Goal: Navigation & Orientation: Find specific page/section

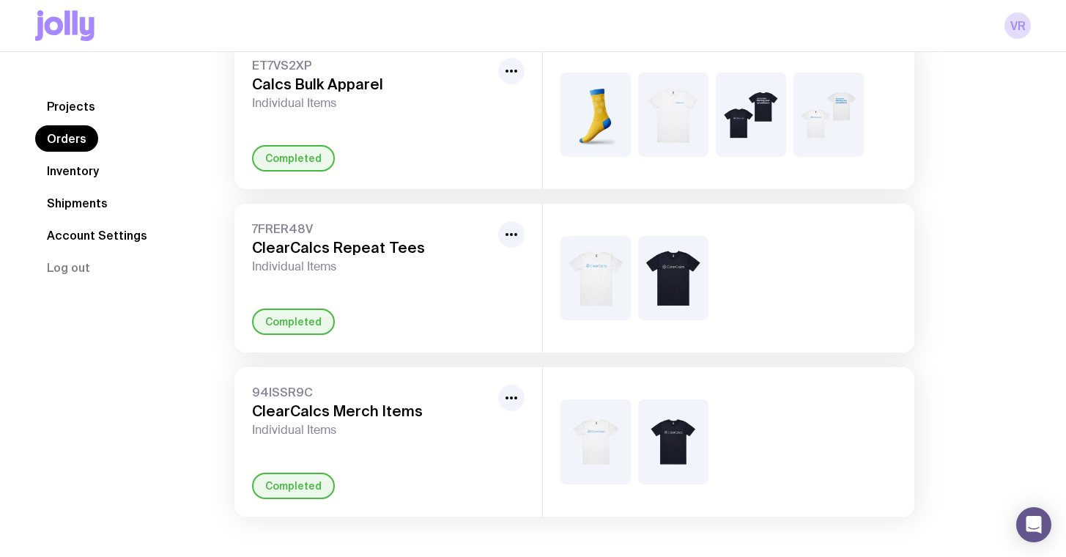
click at [69, 203] on link "Shipments" at bounding box center [77, 203] width 84 height 26
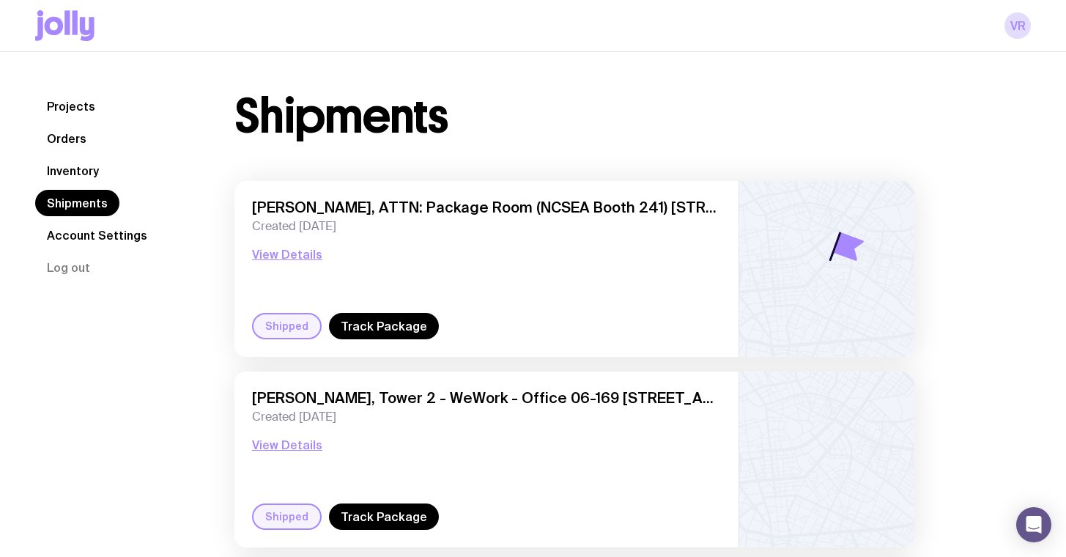
click at [71, 169] on link "Inventory" at bounding box center [72, 171] width 75 height 26
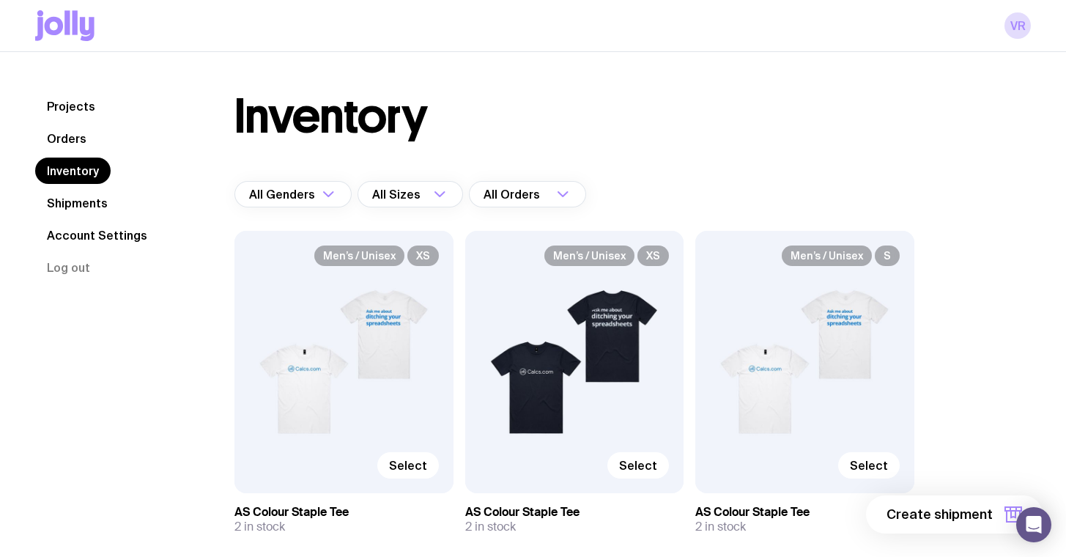
click at [75, 200] on link "Shipments" at bounding box center [77, 203] width 84 height 26
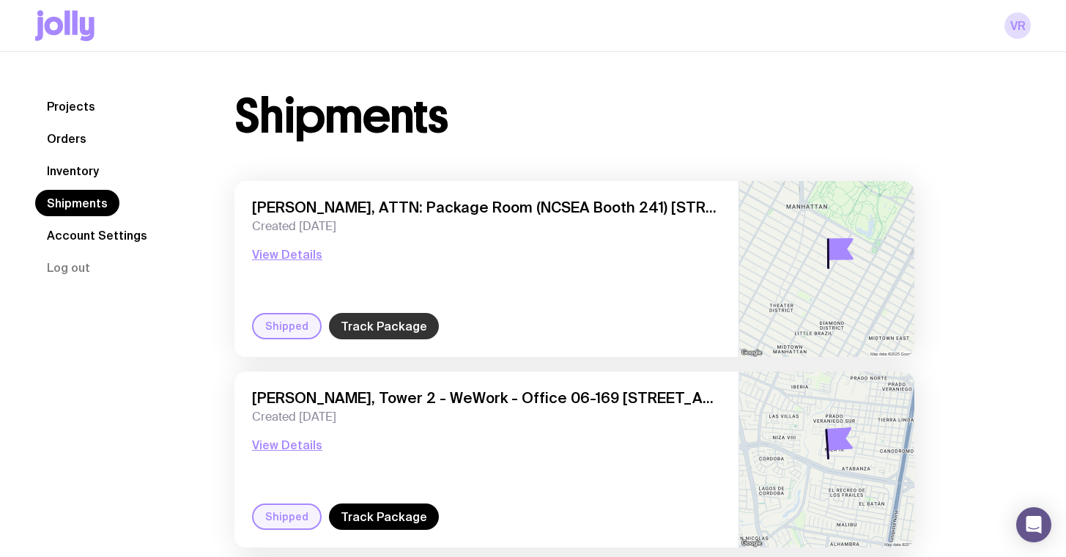
click at [381, 321] on link "Track Package" at bounding box center [384, 326] width 110 height 26
click at [72, 116] on link "Projects" at bounding box center [71, 106] width 72 height 26
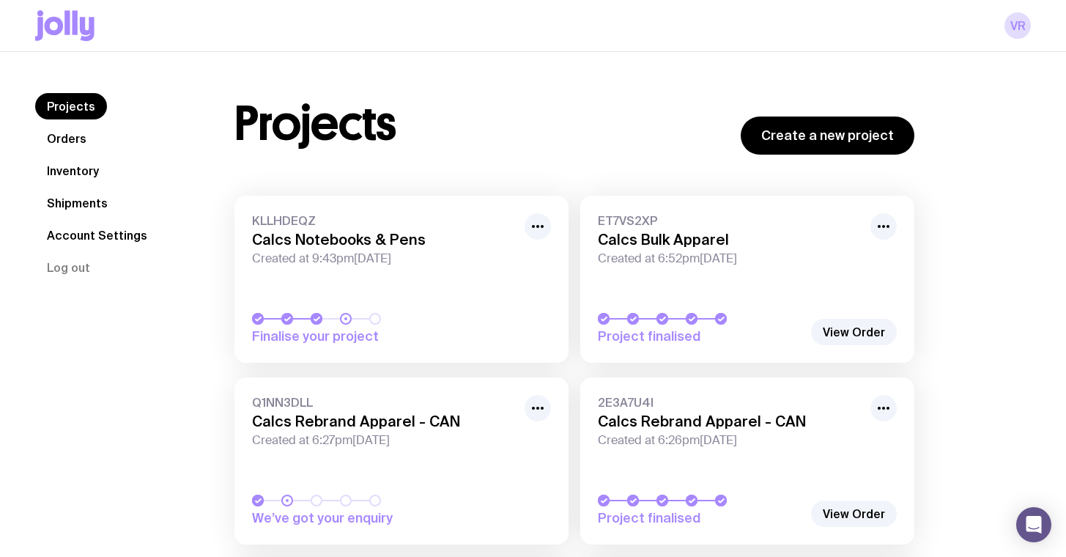
click at [60, 138] on link "Orders" at bounding box center [66, 138] width 63 height 26
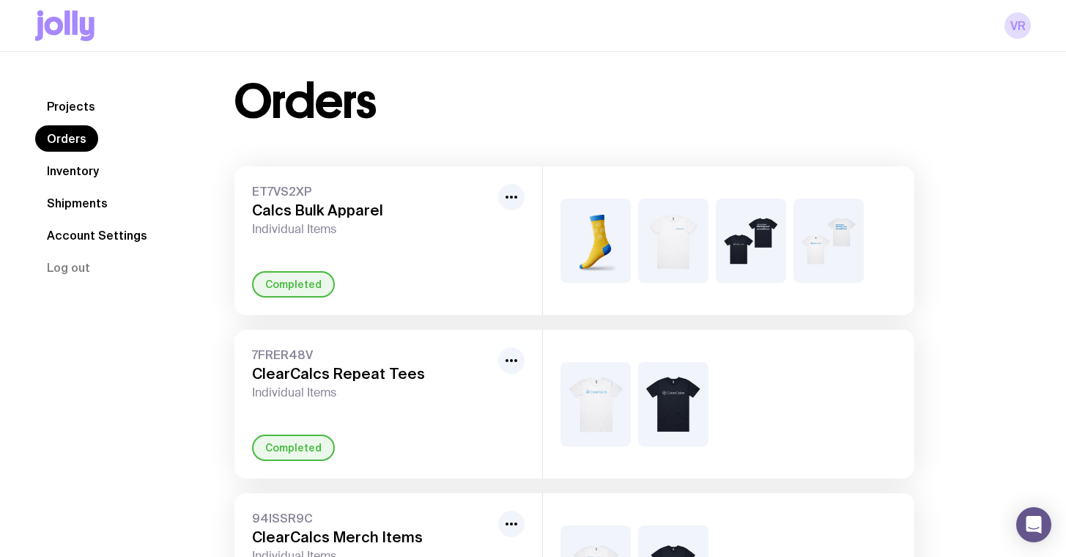
scroll to position [15, 0]
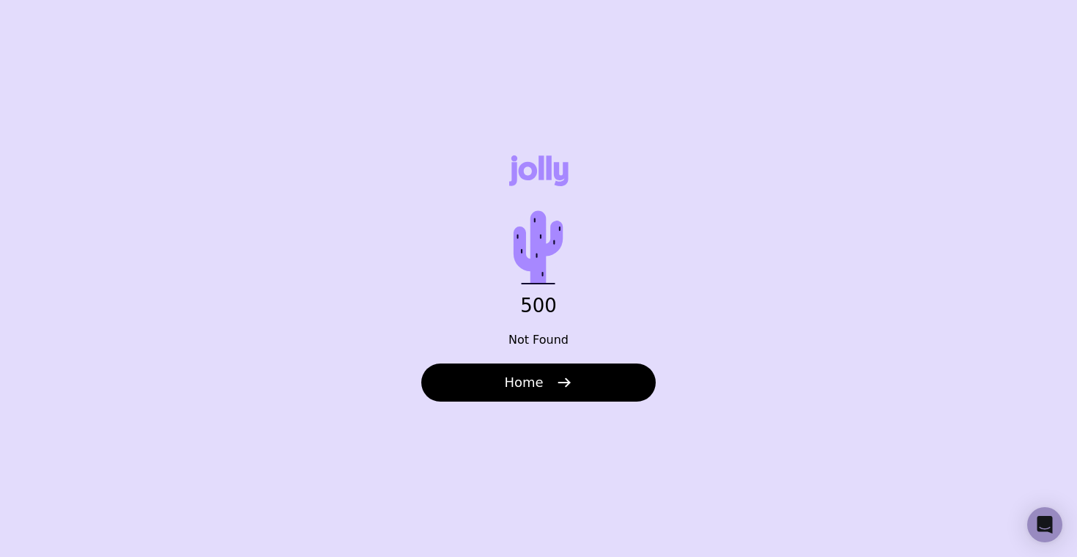
click at [526, 369] on button "Home" at bounding box center [538, 382] width 234 height 38
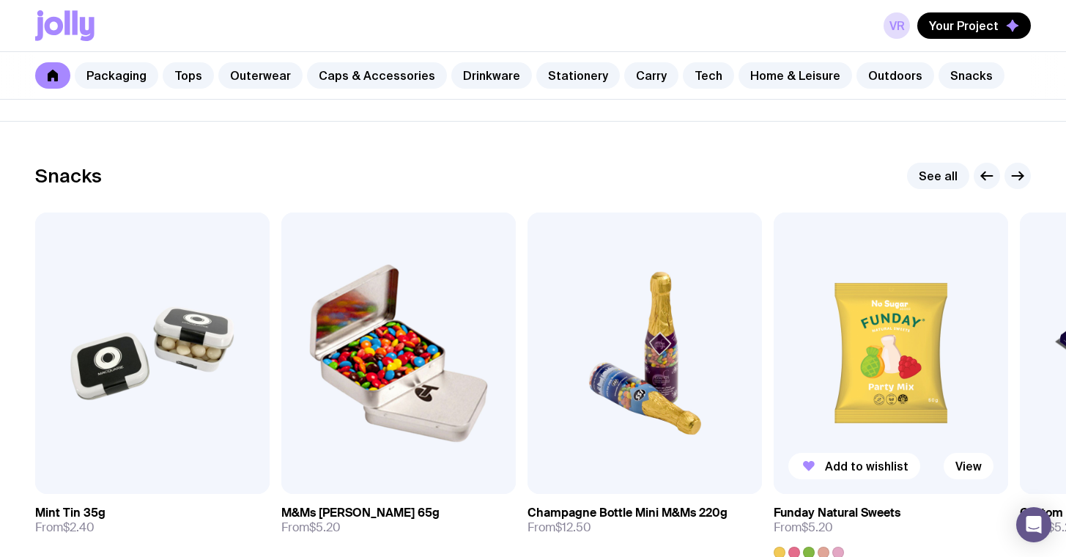
scroll to position [4892, 0]
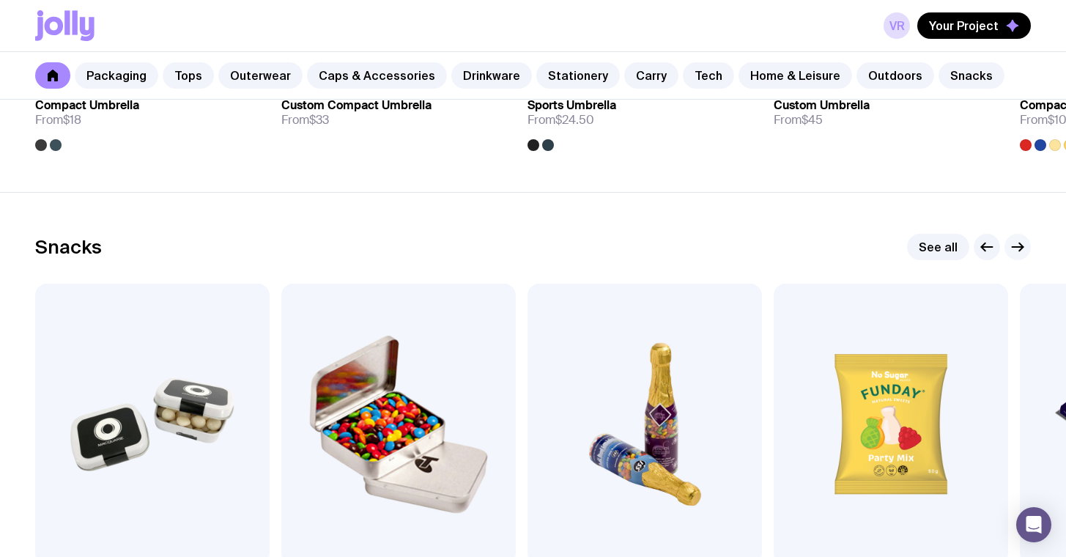
click at [1021, 242] on icon "button" at bounding box center [1018, 247] width 18 height 18
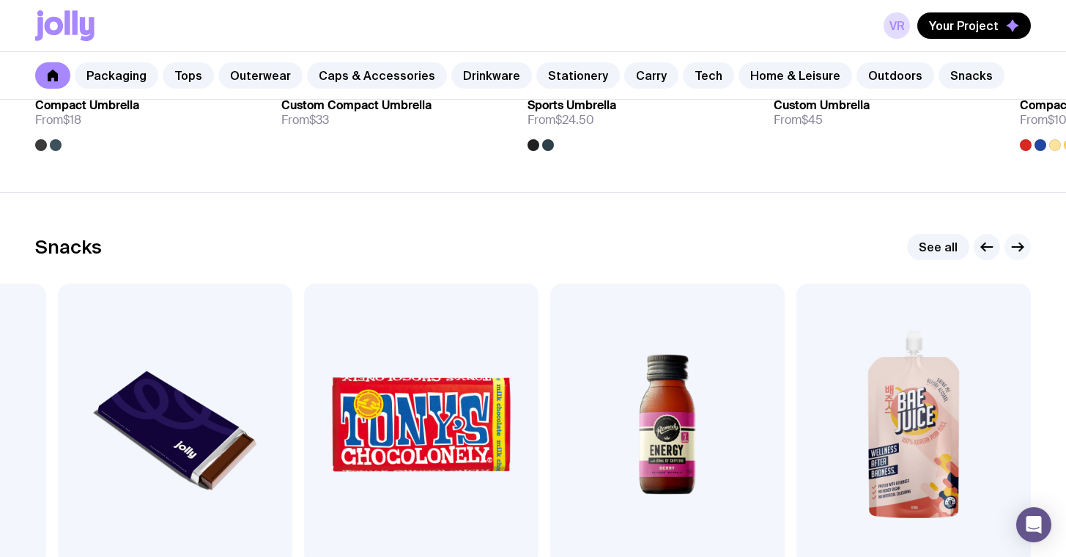
click at [1019, 244] on icon "button" at bounding box center [1021, 247] width 4 height 8
click at [1019, 248] on icon "button" at bounding box center [1018, 247] width 18 height 18
click at [1018, 249] on icon "button" at bounding box center [1018, 247] width 18 height 18
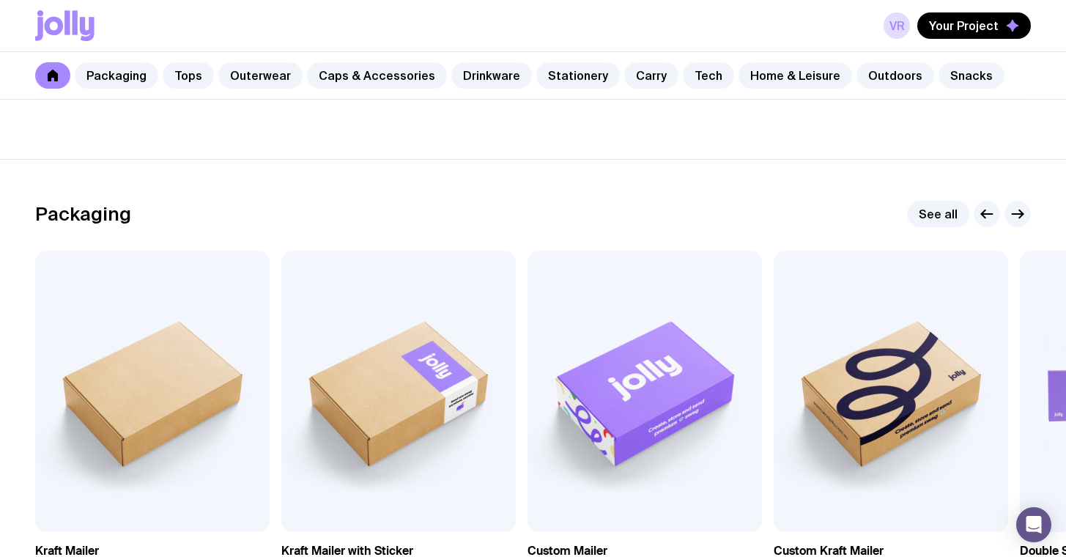
scroll to position [0, 0]
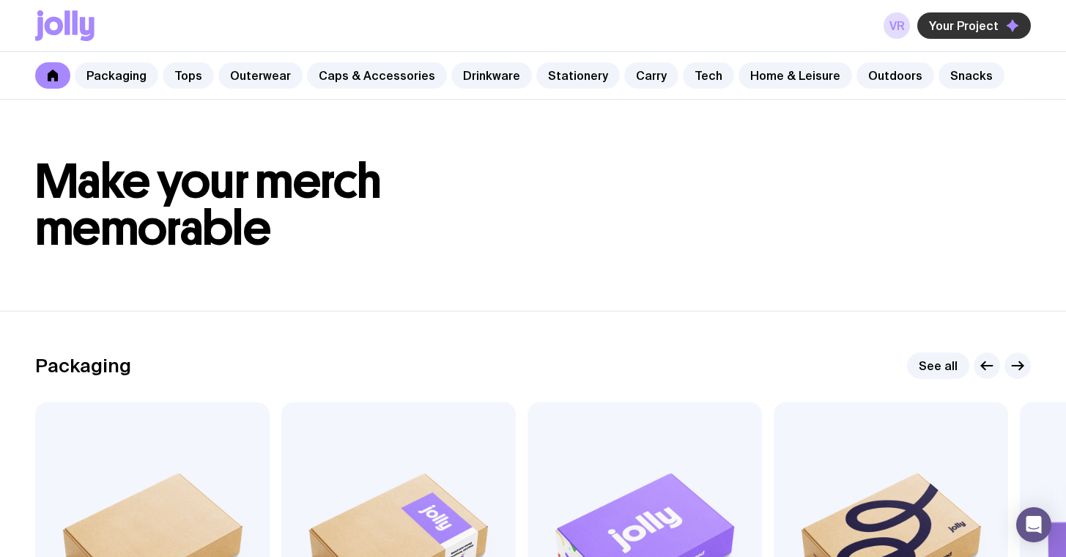
click at [969, 21] on span "Your Project" at bounding box center [964, 25] width 70 height 15
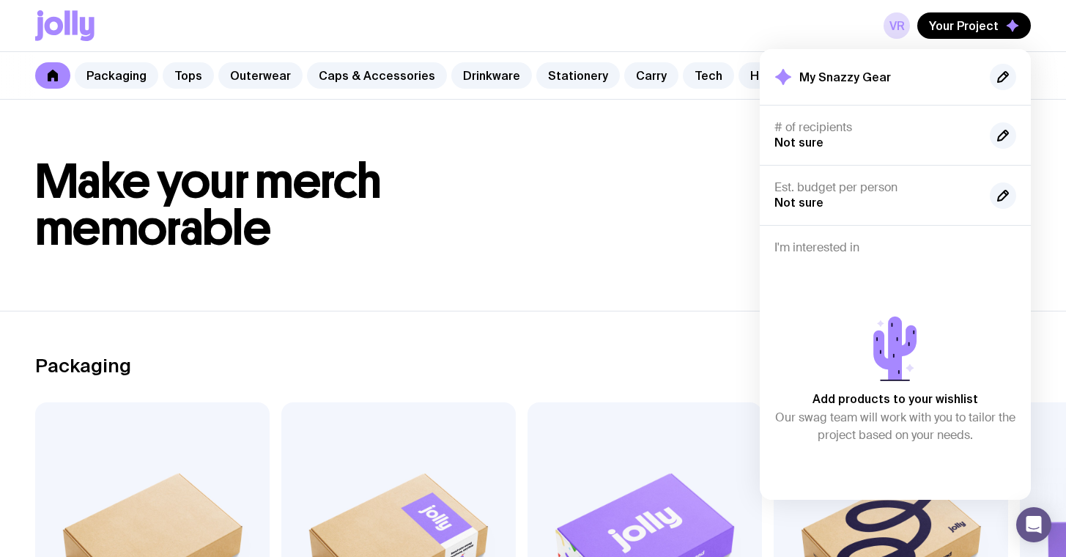
click at [336, 9] on div "VR Your Project My Snazzy Gear # of recipients Not sure Est. budget per person …" at bounding box center [533, 25] width 996 height 51
